Goal: Information Seeking & Learning: Learn about a topic

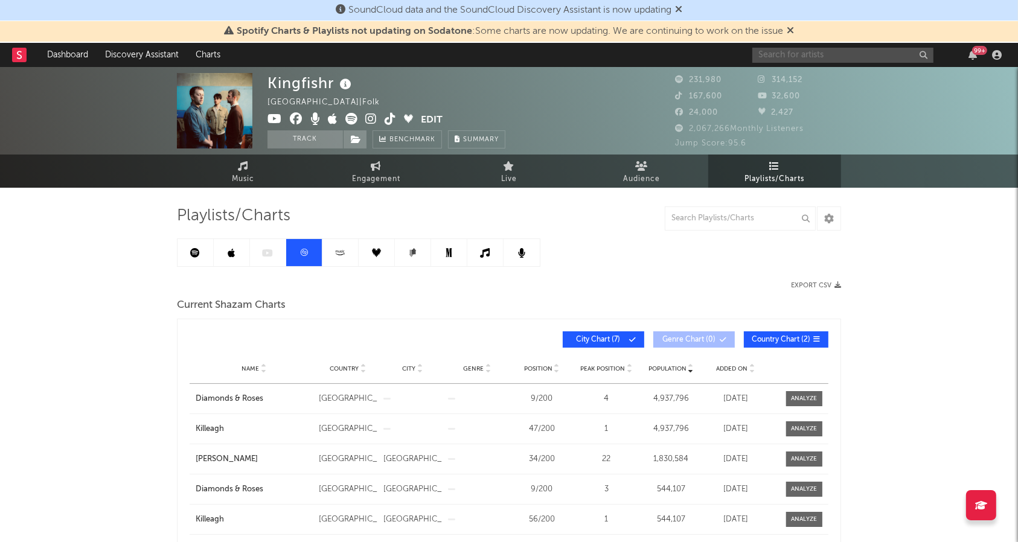
click at [879, 51] on input "text" at bounding box center [842, 55] width 181 height 15
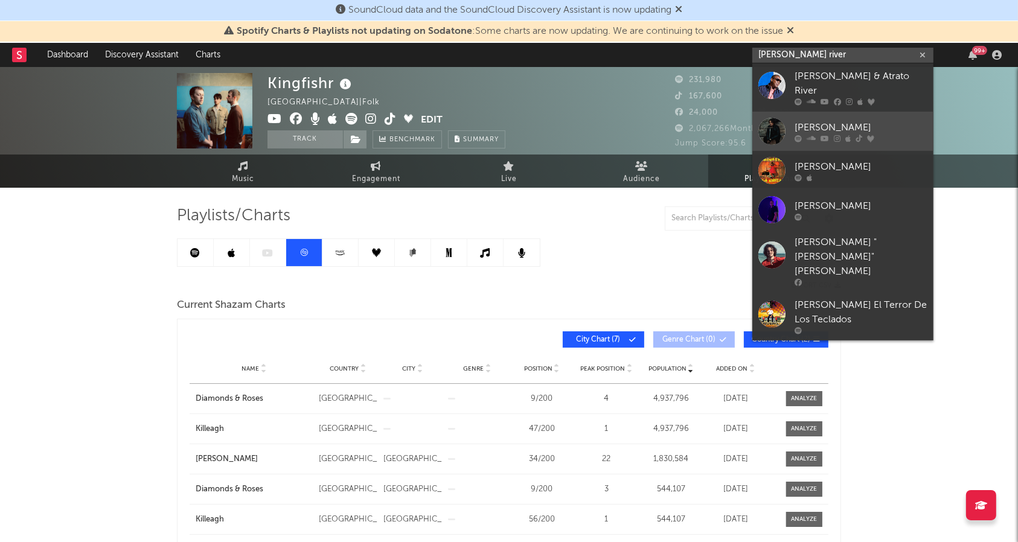
type input "[PERSON_NAME] river"
click at [846, 112] on link "[PERSON_NAME]" at bounding box center [842, 131] width 181 height 39
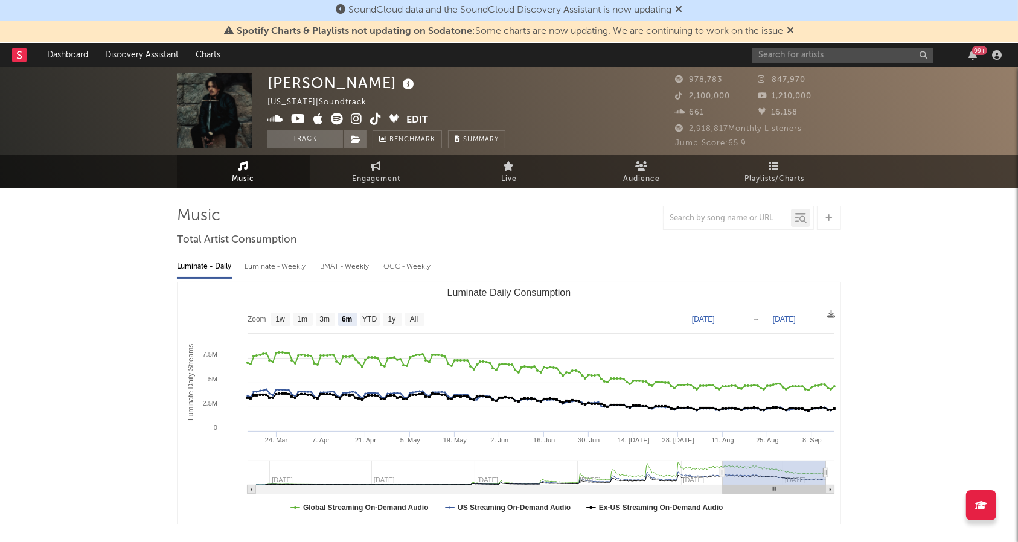
select select "6m"
click at [771, 172] on span "Playlists/Charts" at bounding box center [775, 179] width 60 height 14
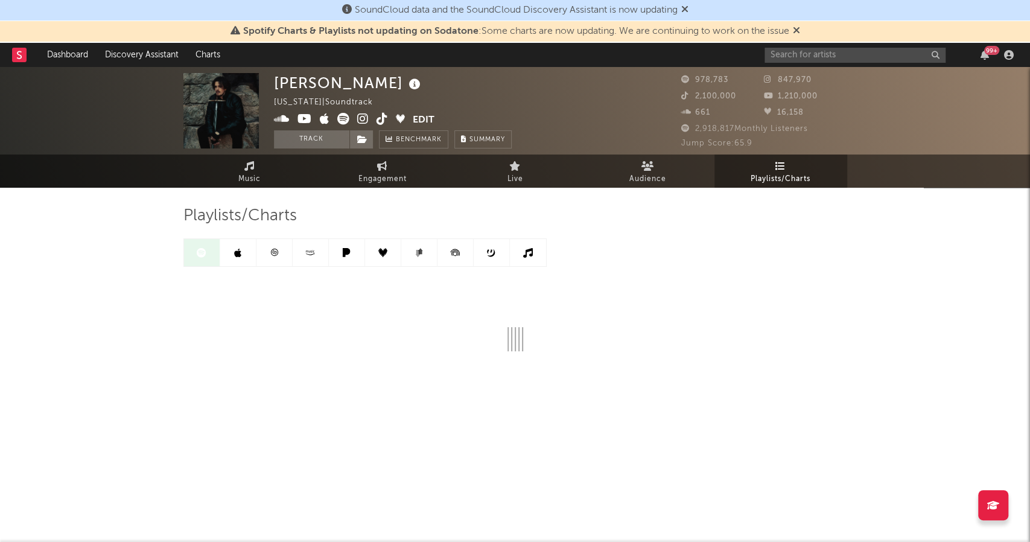
click at [925, 220] on div "[PERSON_NAME]-Herrans [US_STATE] | Soundtrack Edit Track Benchmark Summary 978,…" at bounding box center [515, 266] width 1030 height 399
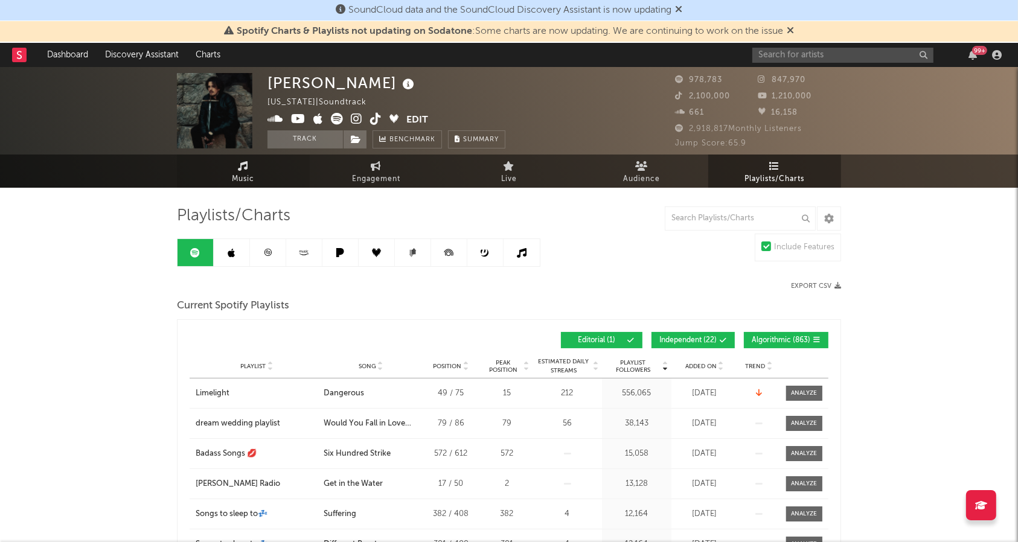
click at [237, 162] on link "Music" at bounding box center [243, 171] width 133 height 33
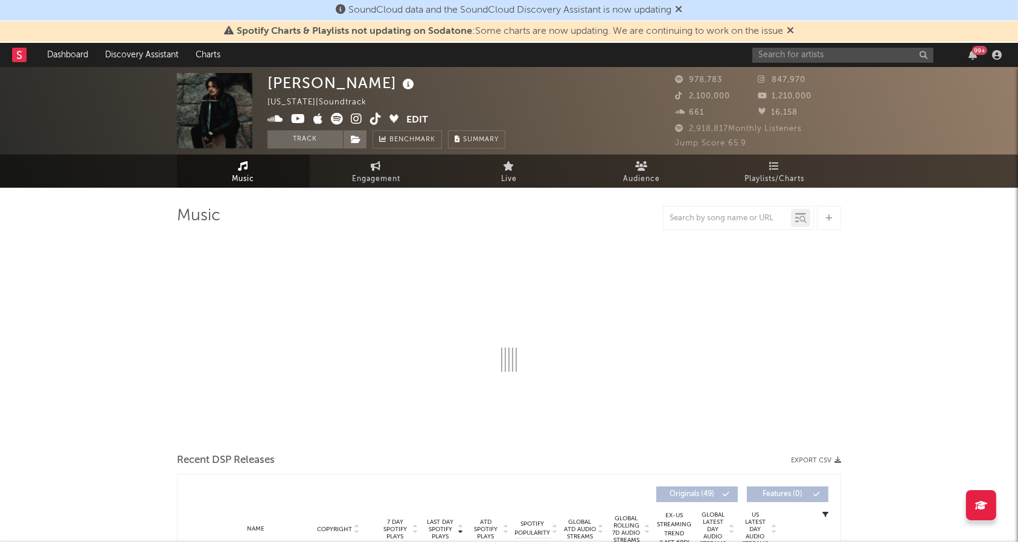
select select "6m"
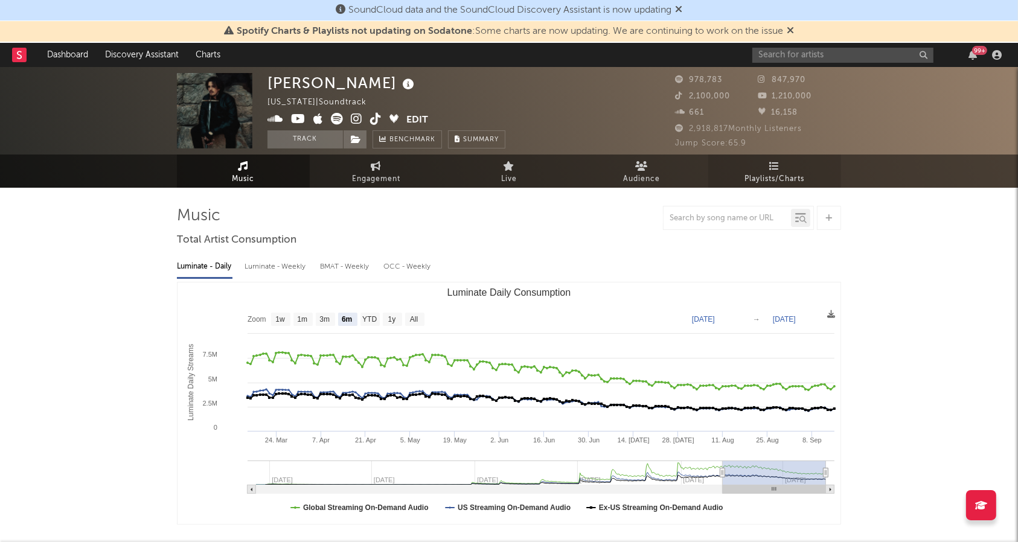
click at [773, 181] on span "Playlists/Charts" at bounding box center [775, 179] width 60 height 14
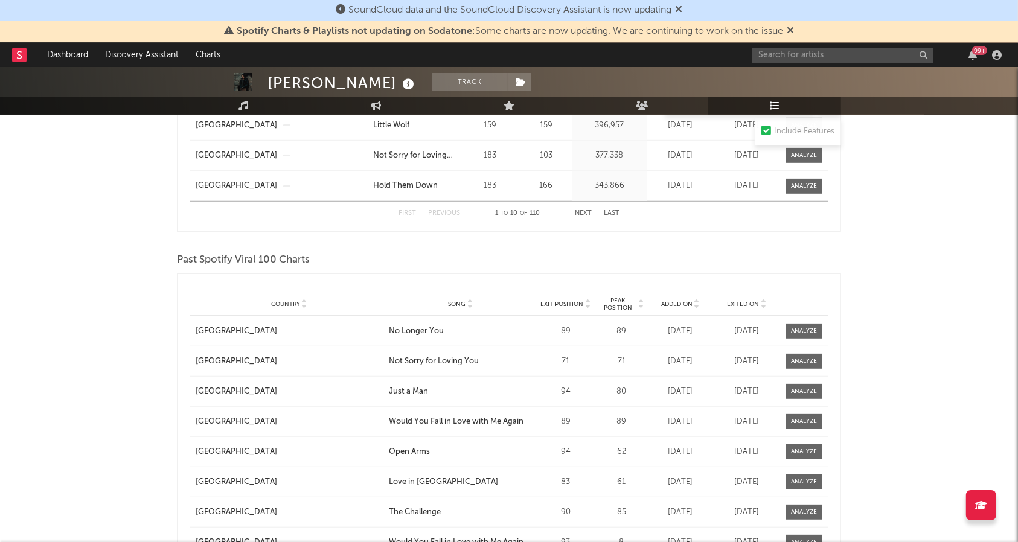
scroll to position [814, 0]
